Goal: Register for event/course

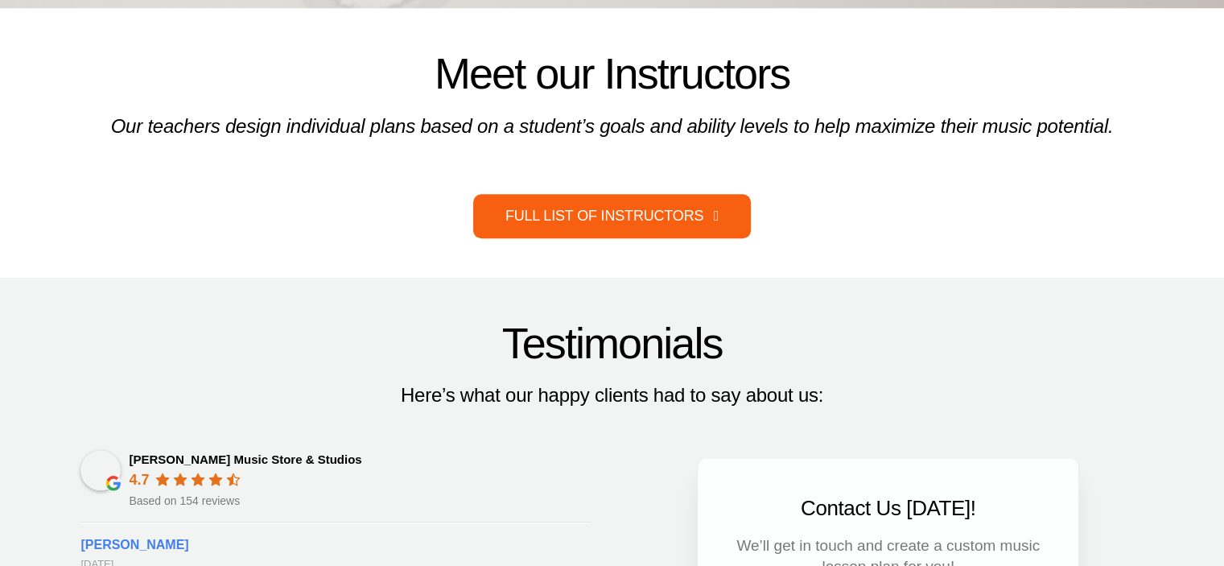
scroll to position [1586, 0]
click at [617, 223] on link "Full List of Instructors" at bounding box center [612, 215] width 278 height 44
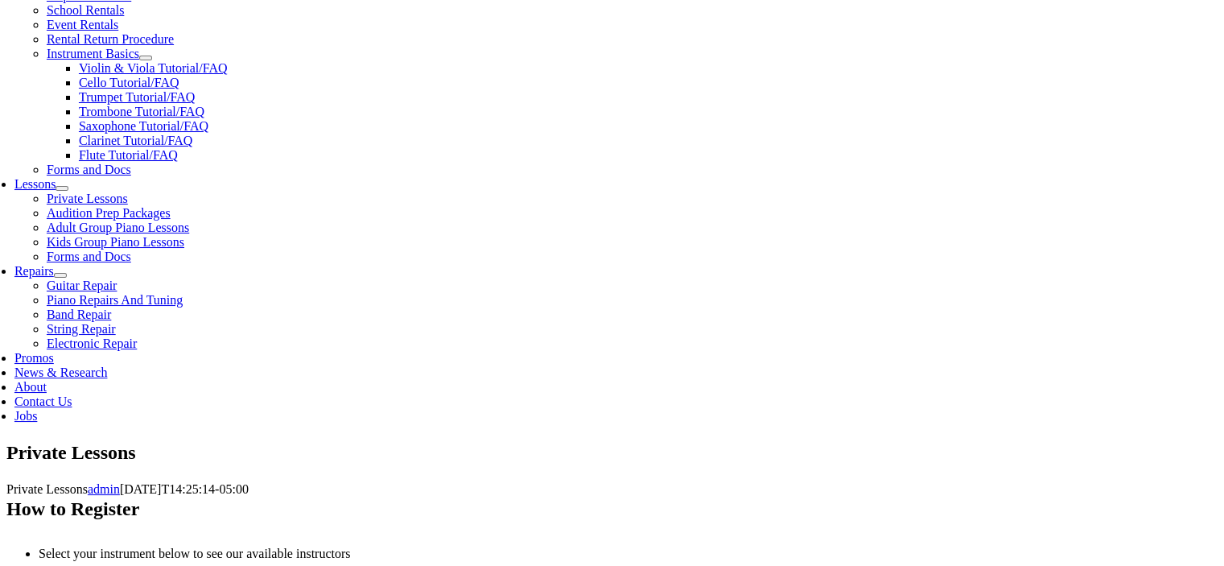
scroll to position [608, 0]
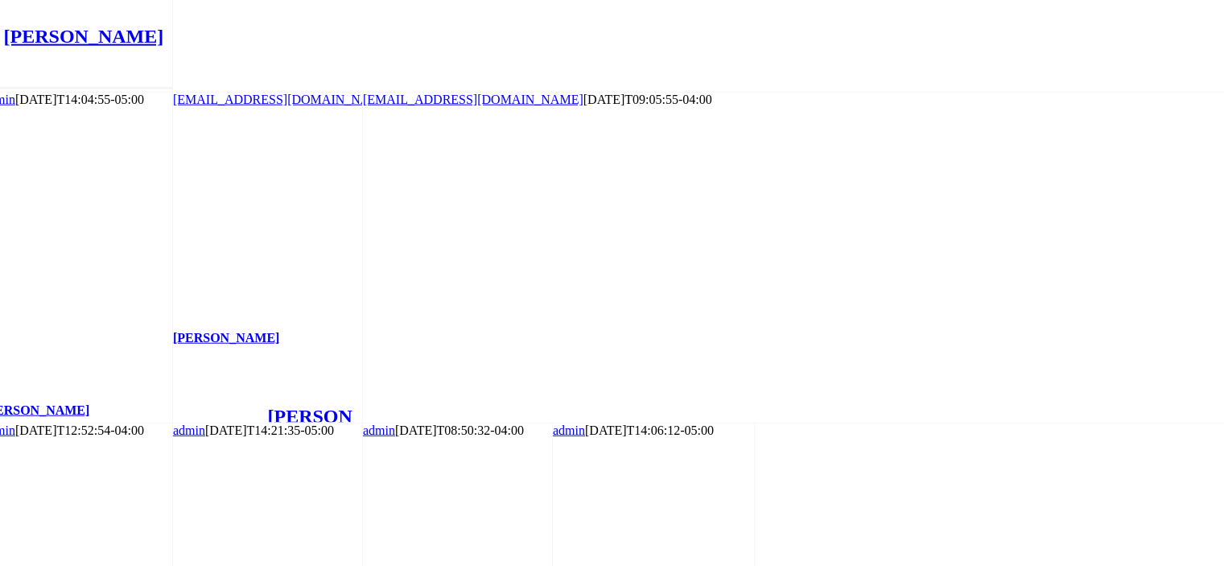
scroll to position [3995, 0]
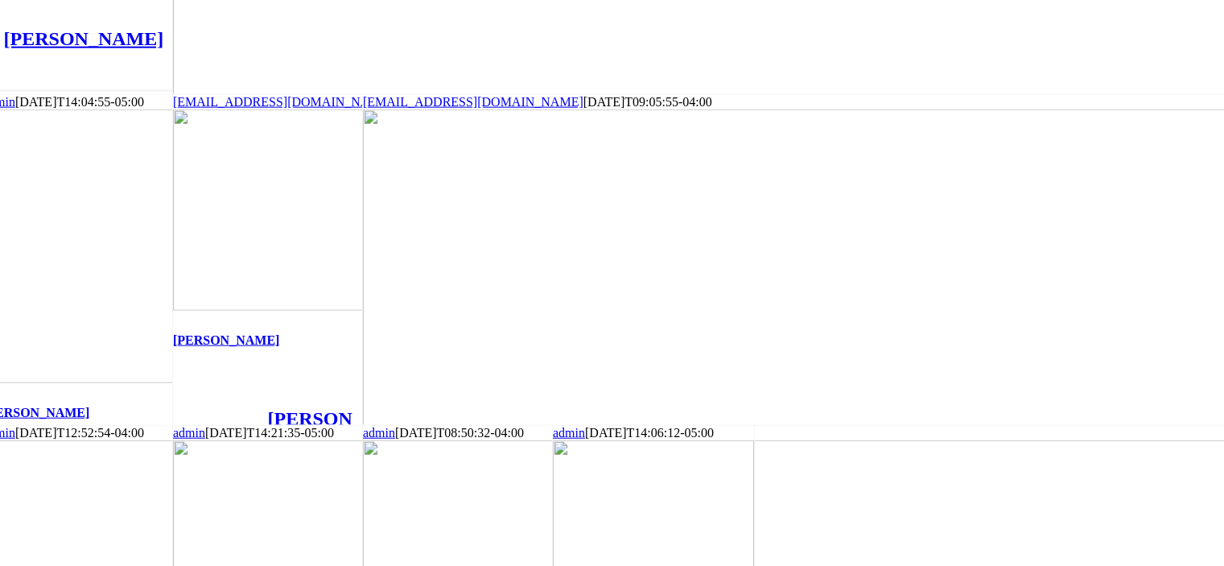
click at [173, 368] on link "John Dickinson" at bounding box center [173, 368] width 0 height 0
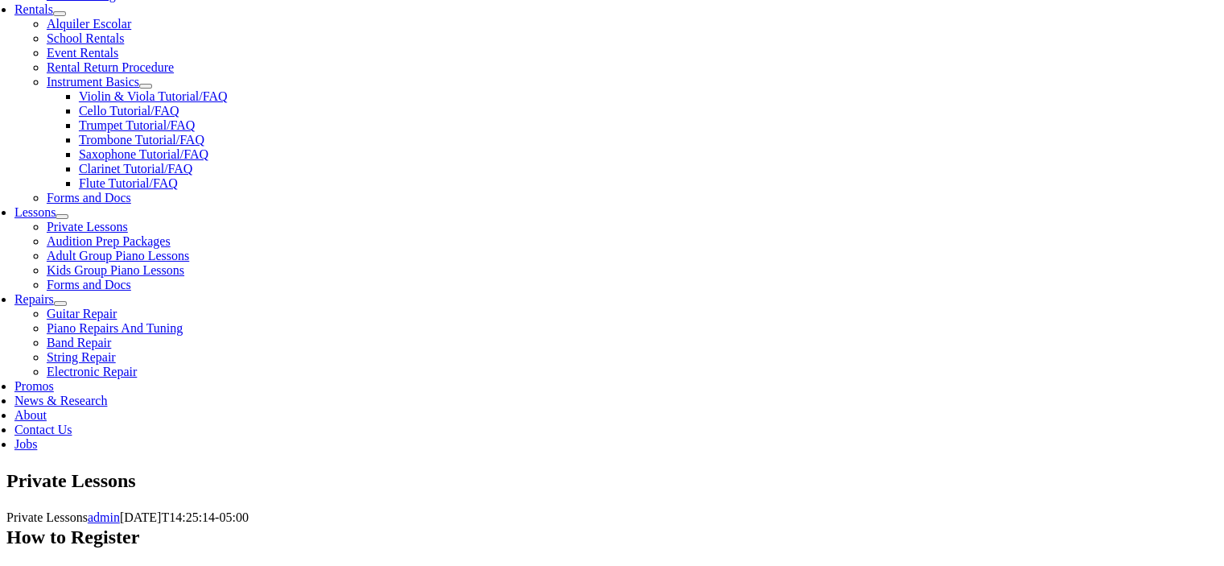
scroll to position [568, 0]
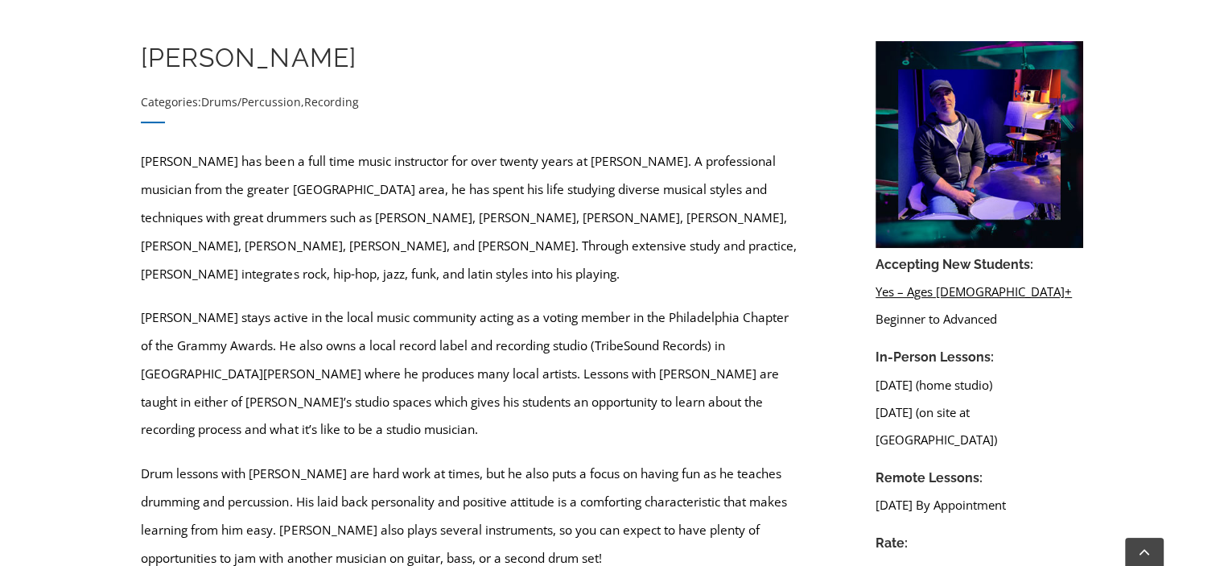
scroll to position [697, 0]
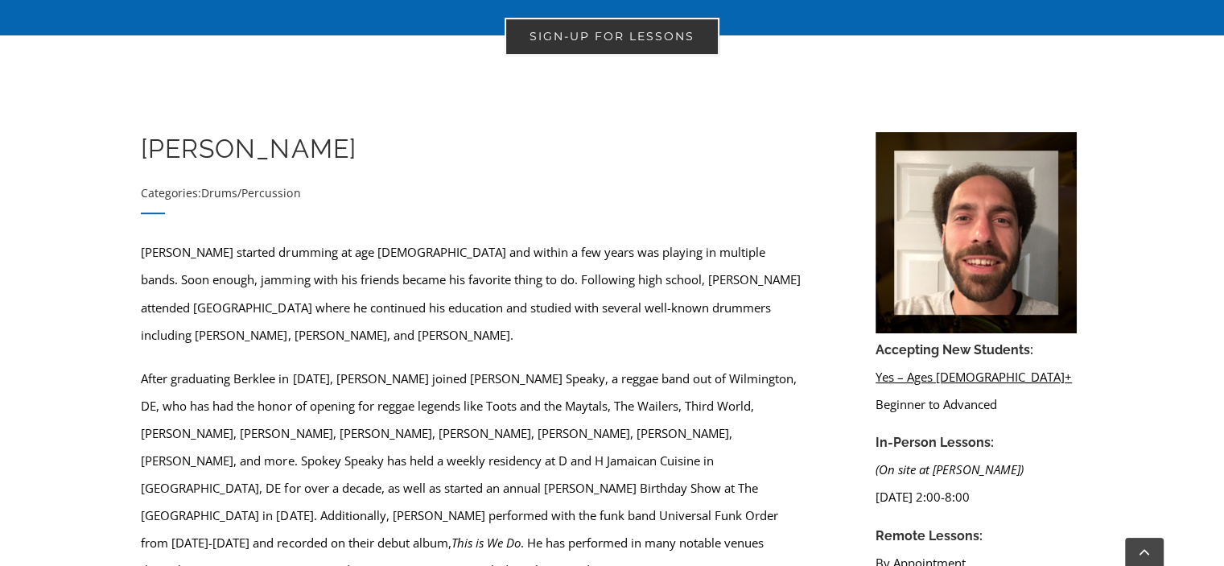
scroll to position [573, 0]
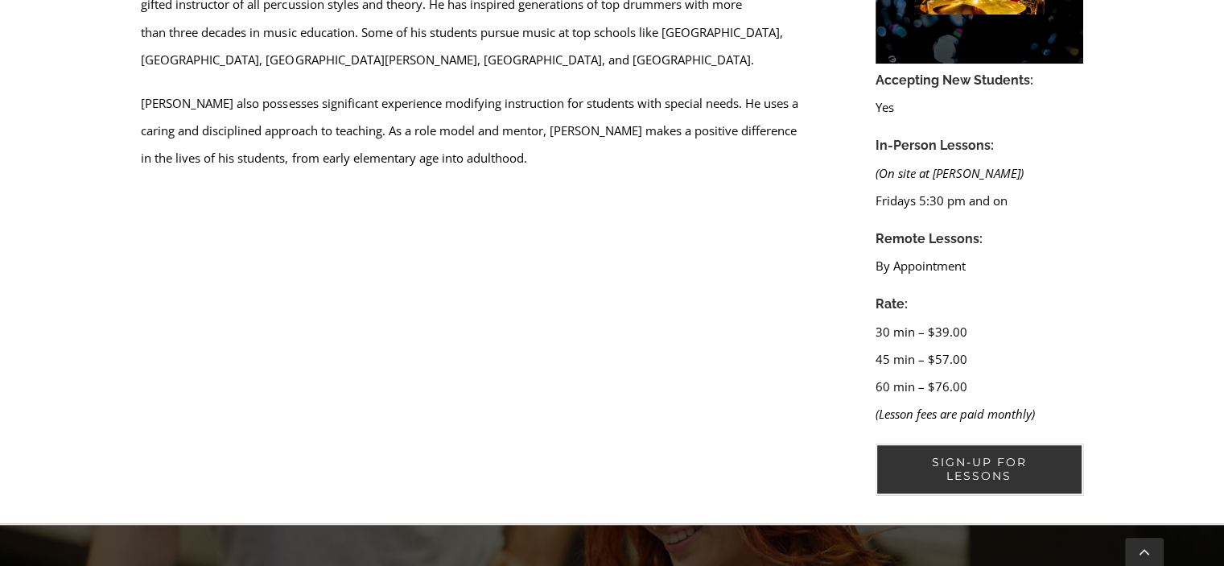
scroll to position [914, 0]
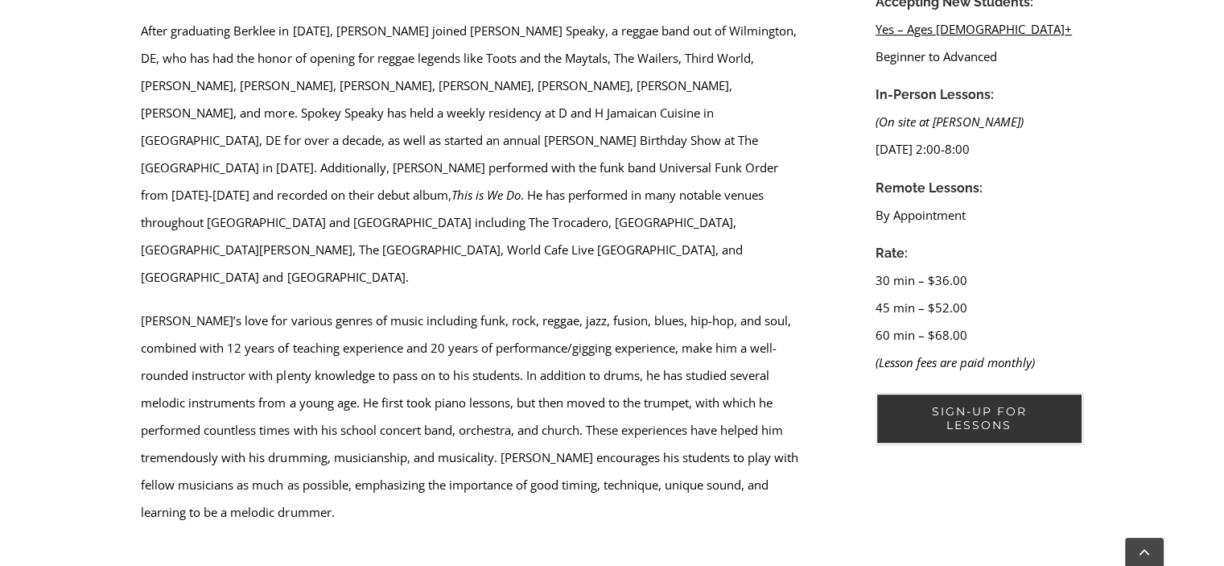
scroll to position [907, 0]
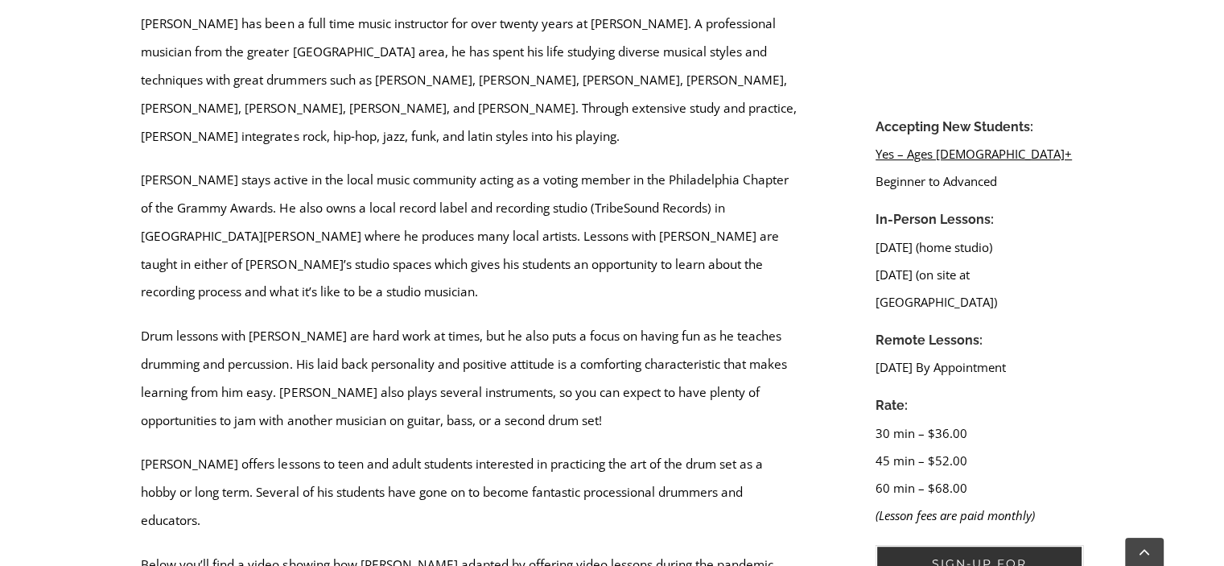
scroll to position [798, 0]
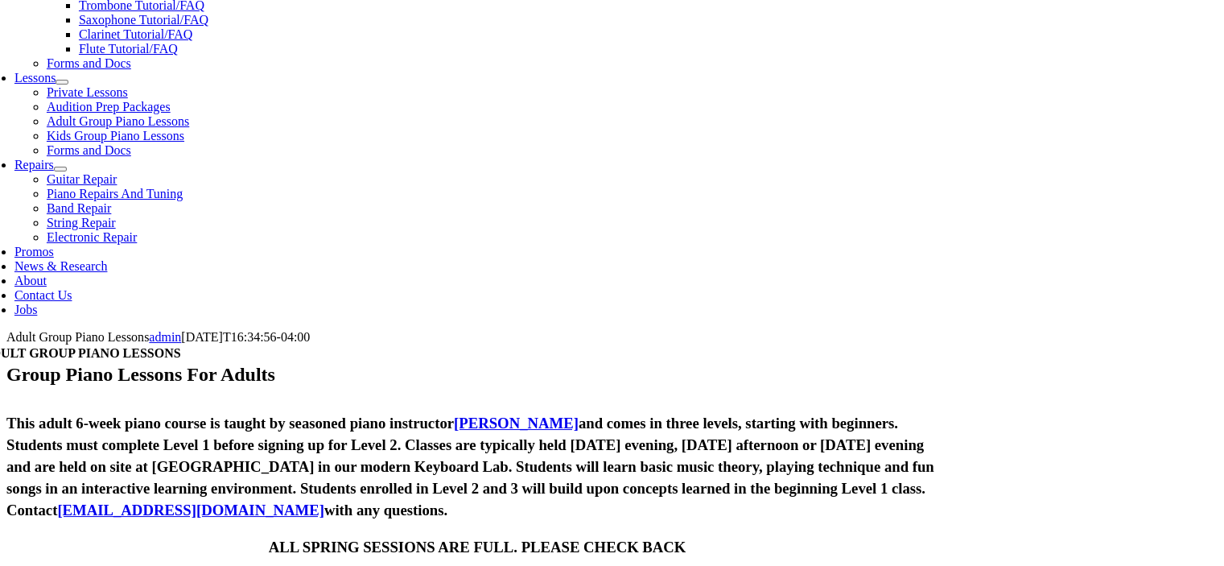
scroll to position [708, 0]
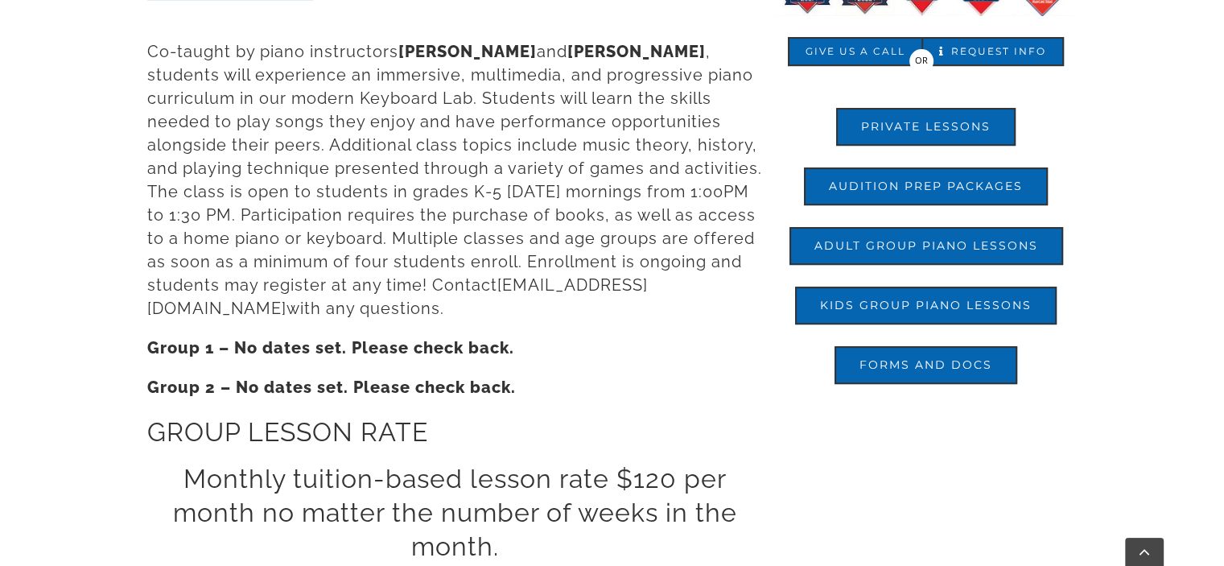
scroll to position [599, 0]
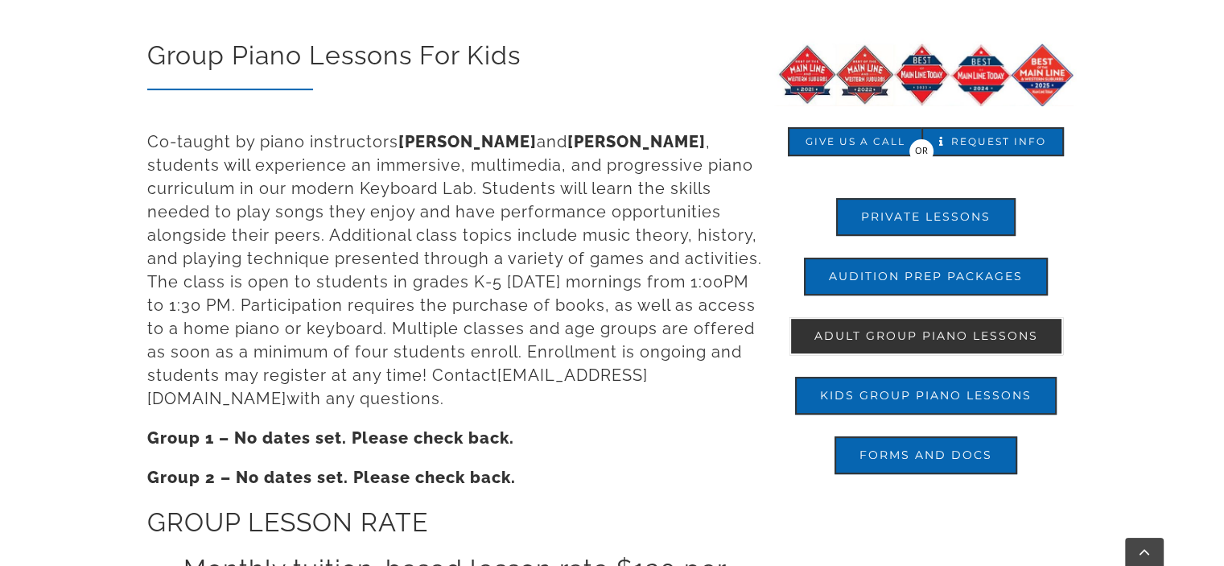
click at [910, 329] on span "Adult Group Piano Lessons" at bounding box center [926, 336] width 224 height 14
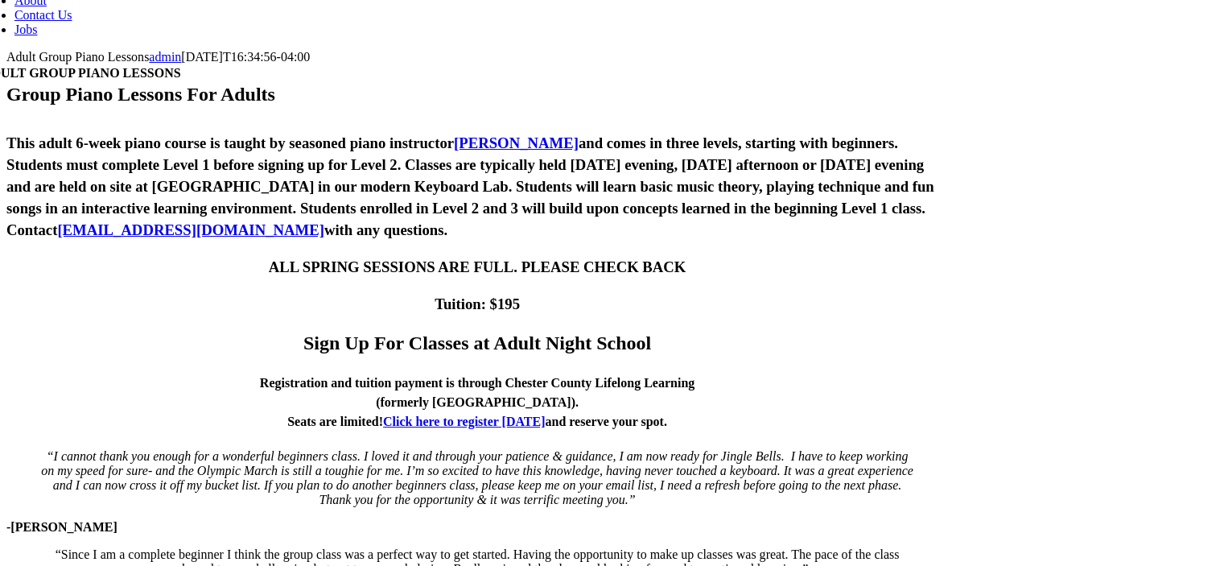
scroll to position [993, 0]
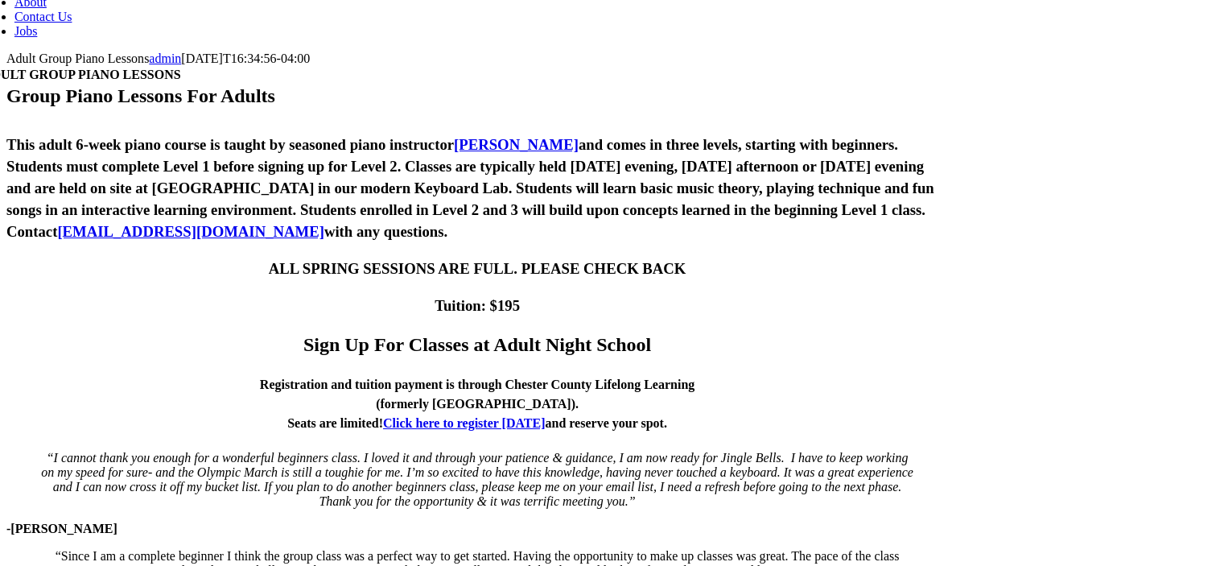
click at [448, 416] on link "Click here to register [DATE]" at bounding box center [464, 423] width 162 height 14
